Goal: Transaction & Acquisition: Obtain resource

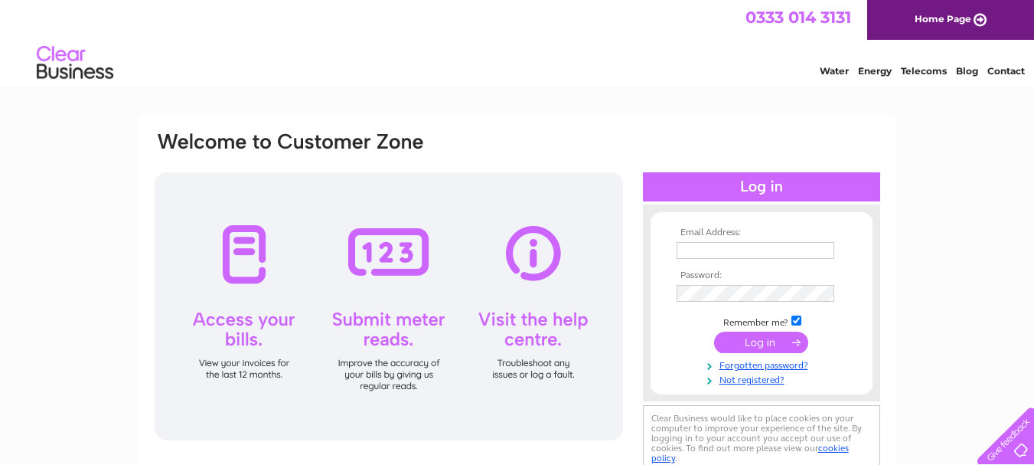
type input "[EMAIL_ADDRESS][DOMAIN_NAME]"
click at [762, 346] on input "submit" at bounding box center [761, 341] width 94 height 21
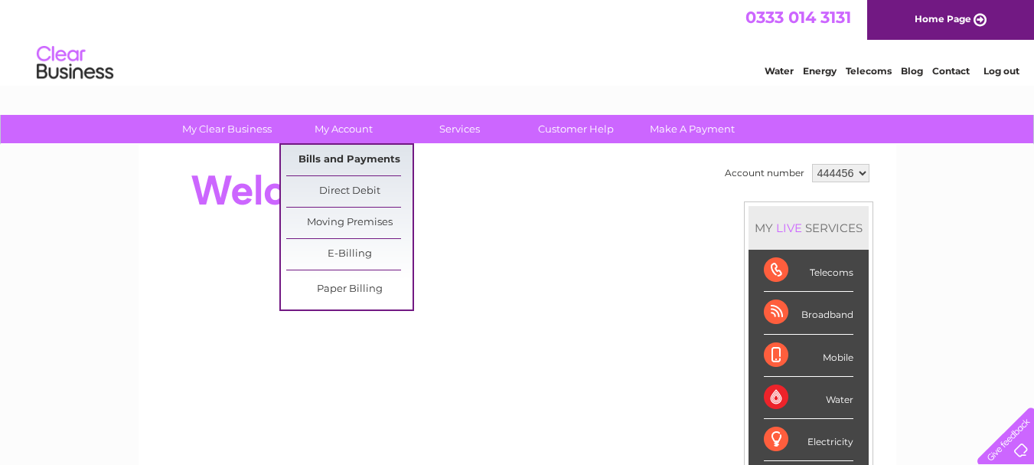
click at [341, 158] on link "Bills and Payments" at bounding box center [349, 160] width 126 height 31
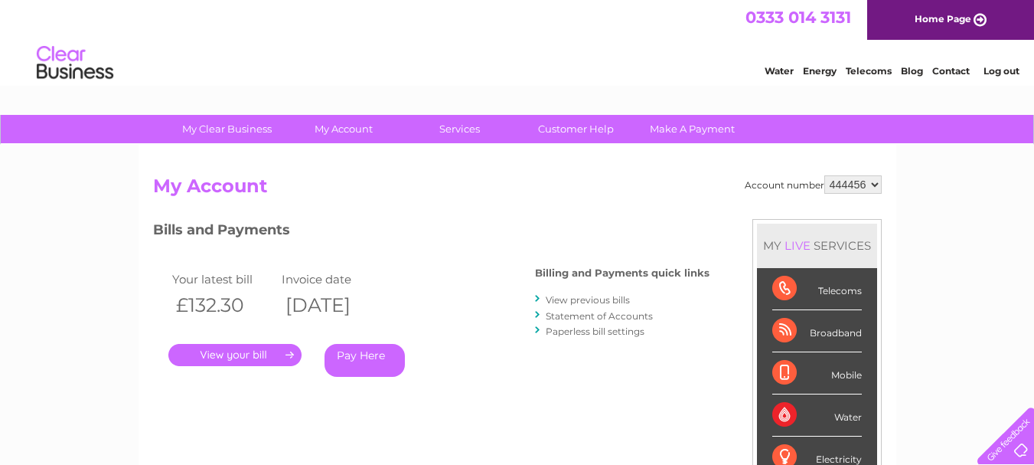
click at [242, 356] on link "." at bounding box center [234, 355] width 133 height 22
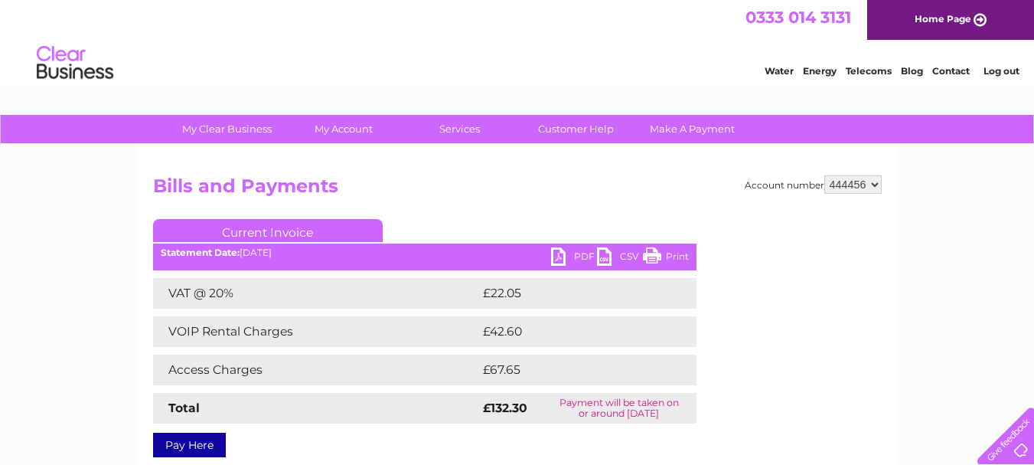
click at [576, 252] on link "PDF" at bounding box center [574, 258] width 46 height 22
click at [991, 71] on link "Log out" at bounding box center [1001, 70] width 36 height 11
